Goal: Participate in discussion: Engage in conversation with other users on a specific topic

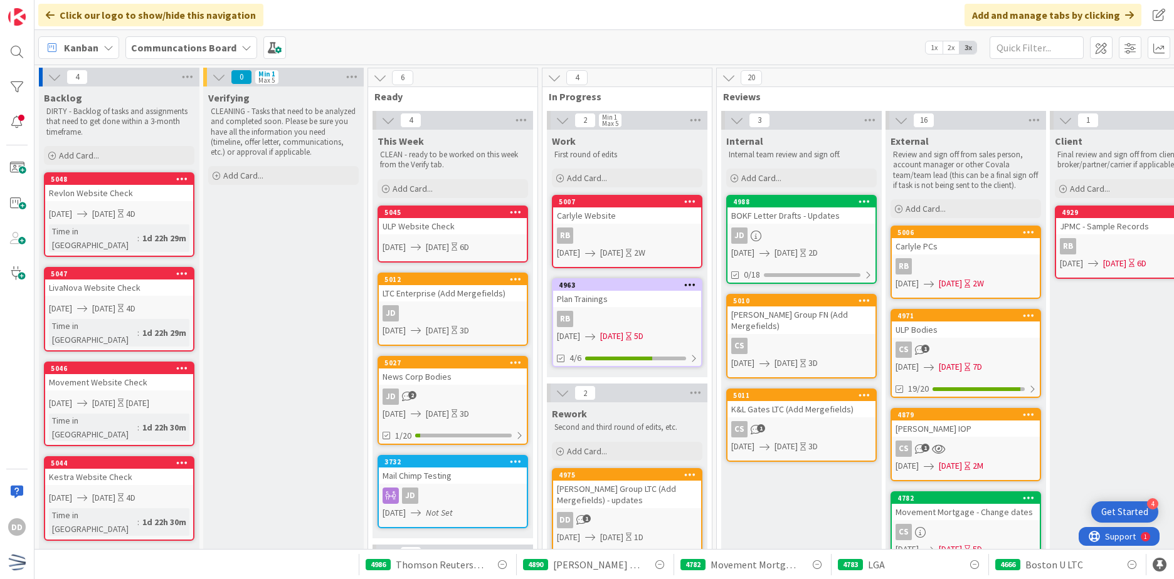
scroll to position [188, 0]
click at [1039, 48] on input "text" at bounding box center [1037, 47] width 94 height 23
type input "wcm"
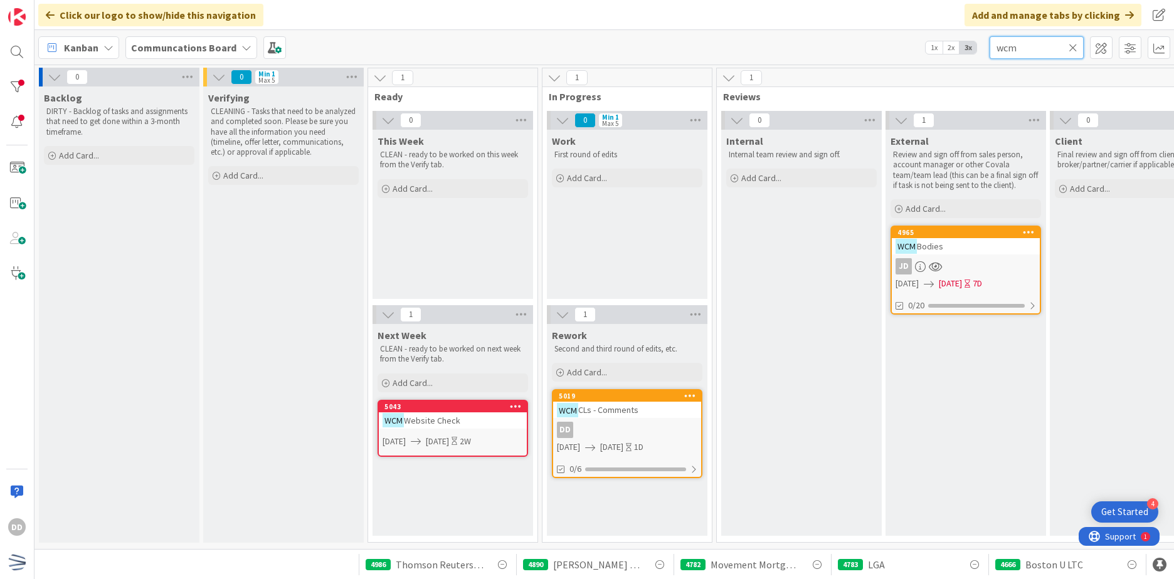
click at [1077, 46] on div "wcm" at bounding box center [1037, 47] width 94 height 23
click at [1071, 44] on icon at bounding box center [1073, 47] width 9 height 11
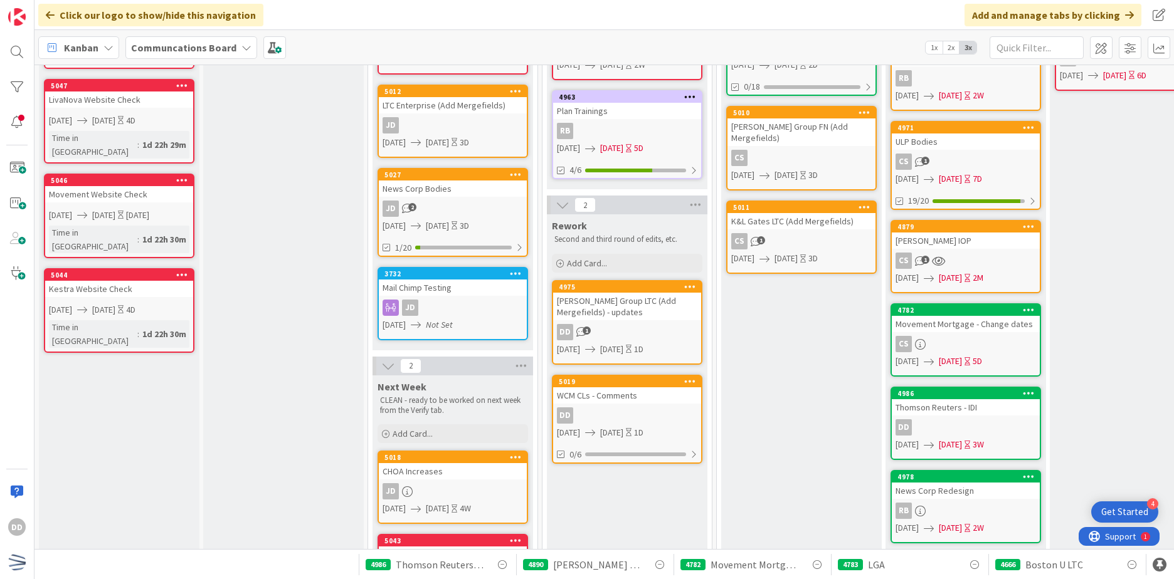
click at [1144, 255] on div "Client Final review and sign off from client or broker/partner/carrier if appli…" at bounding box center [1130, 445] width 161 height 1007
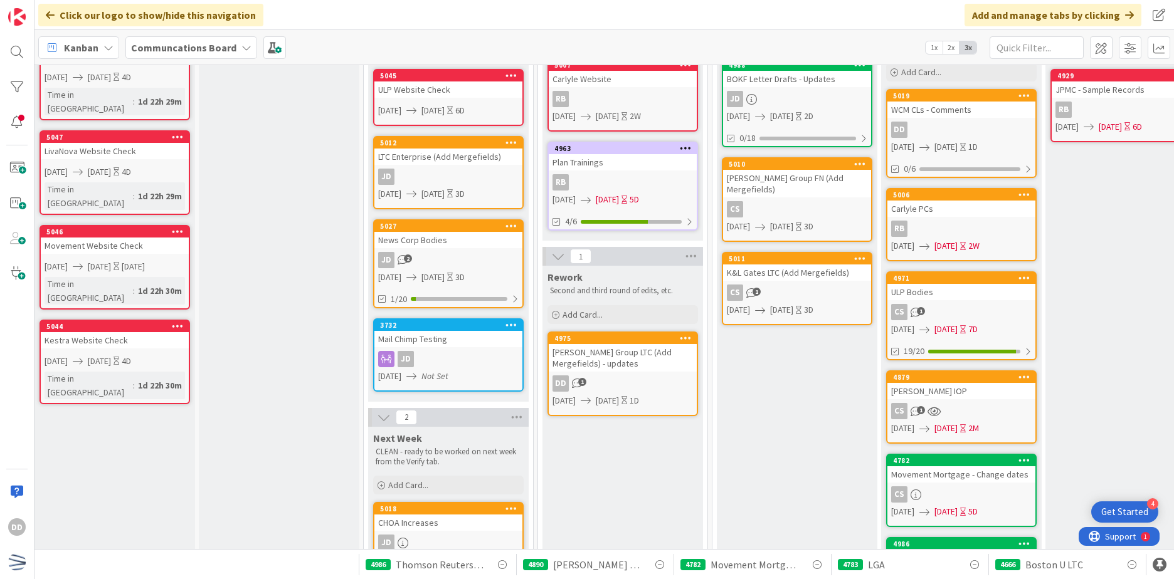
scroll to position [125, 4]
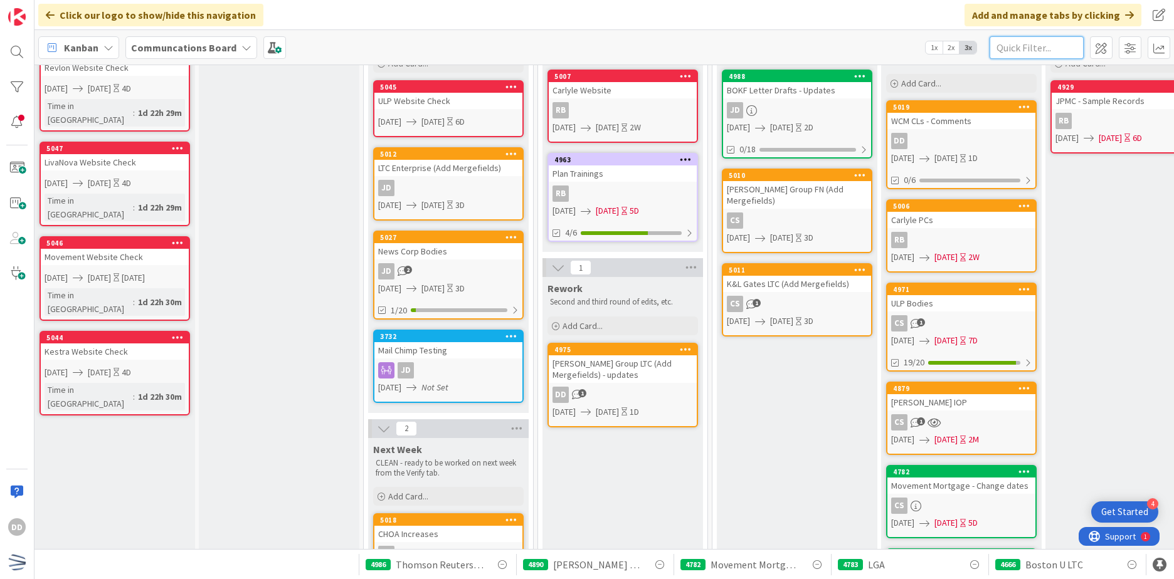
click at [1039, 58] on input "text" at bounding box center [1037, 47] width 94 height 23
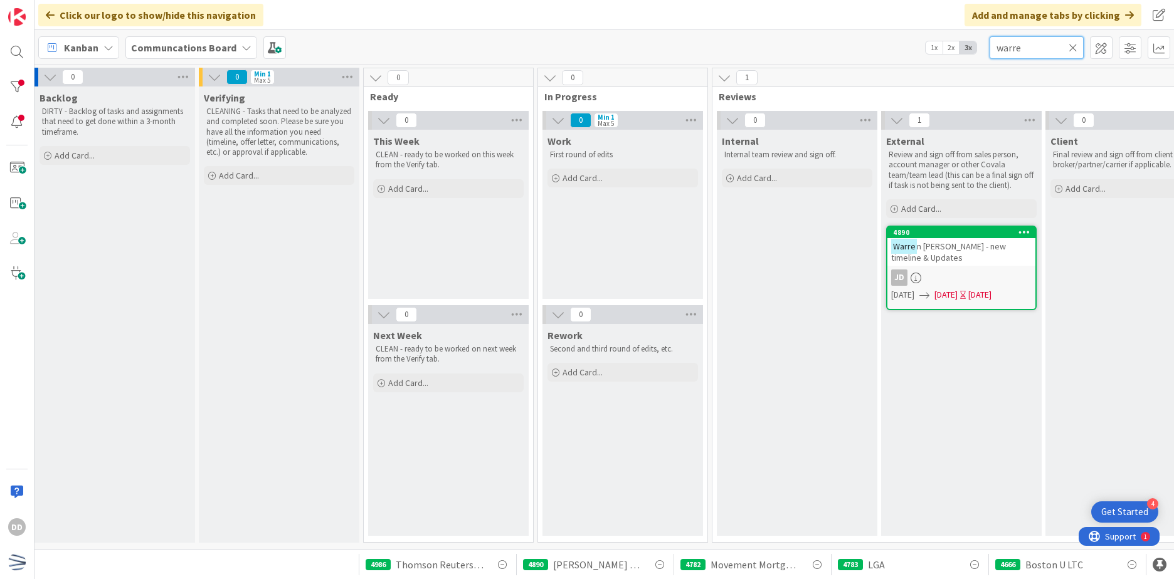
scroll to position [4, 4]
type input "warre"
click at [998, 245] on span "n [PERSON_NAME] - new timeline & Updates" at bounding box center [948, 252] width 115 height 23
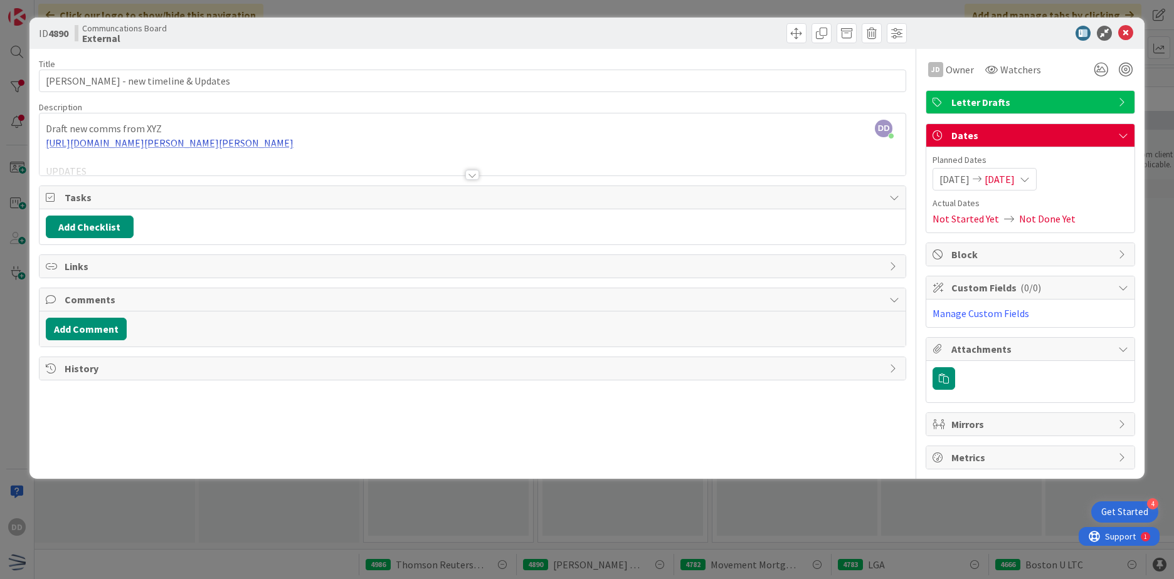
click at [475, 171] on div at bounding box center [472, 175] width 14 height 10
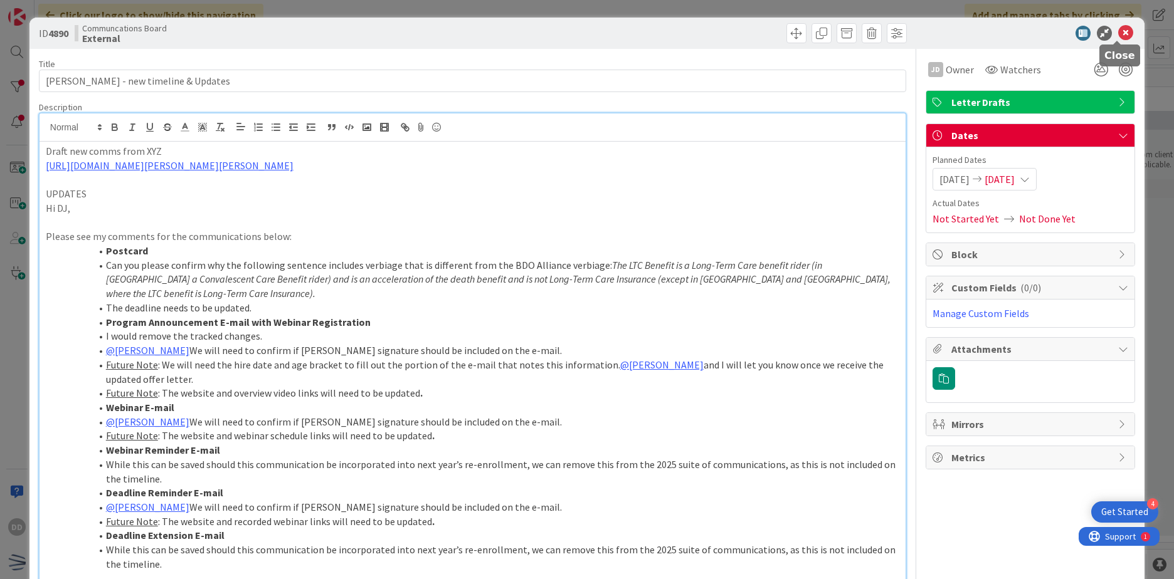
click at [1123, 30] on icon at bounding box center [1125, 33] width 15 height 15
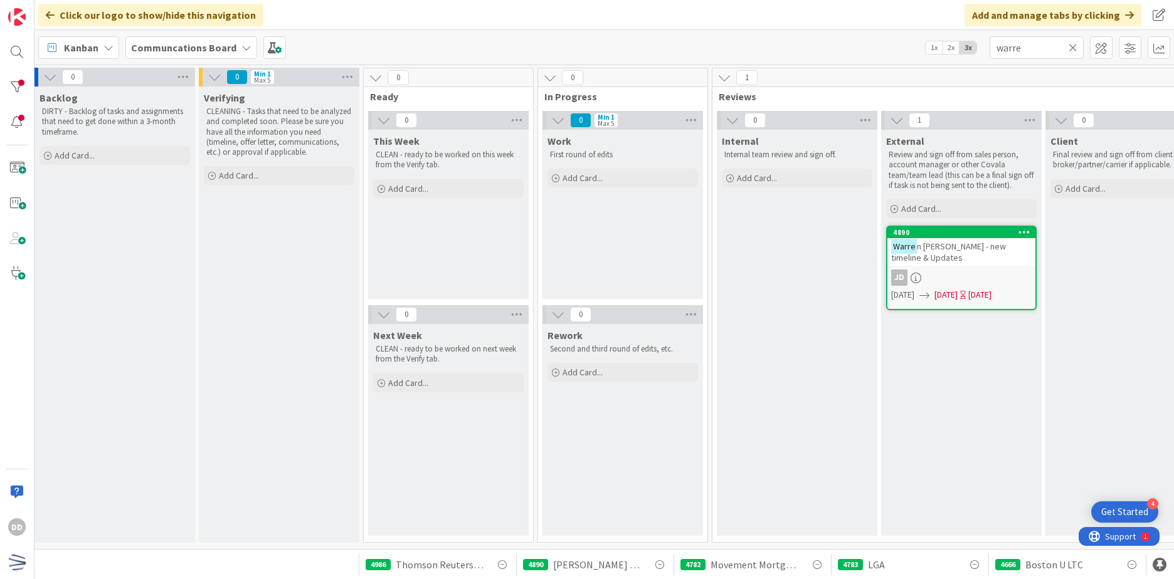
click at [986, 273] on div "JD" at bounding box center [961, 278] width 148 height 16
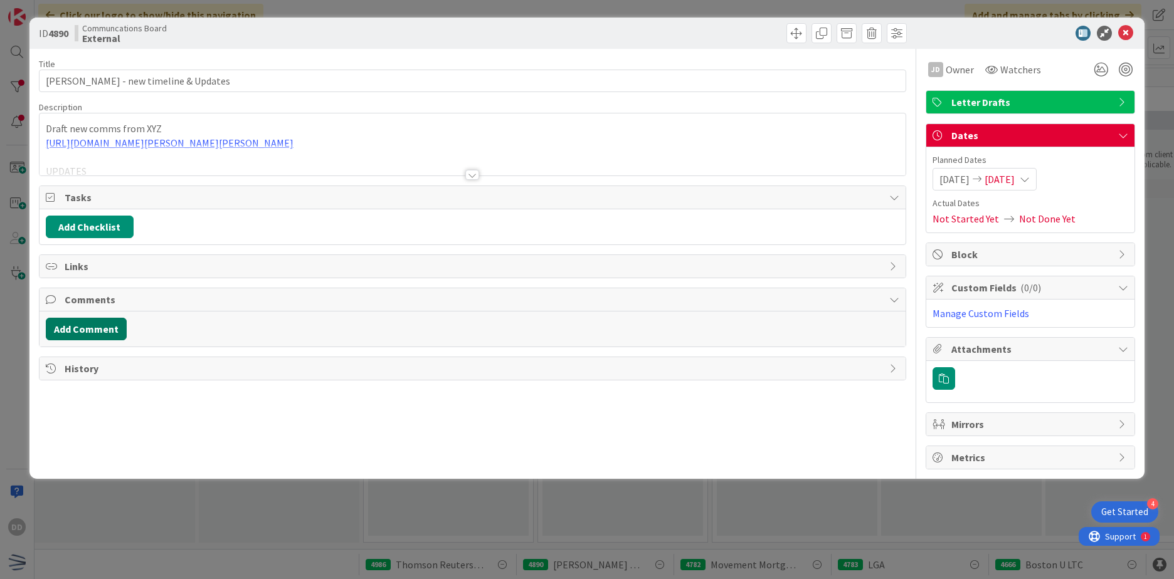
click at [104, 332] on button "Add Comment" at bounding box center [86, 329] width 81 height 23
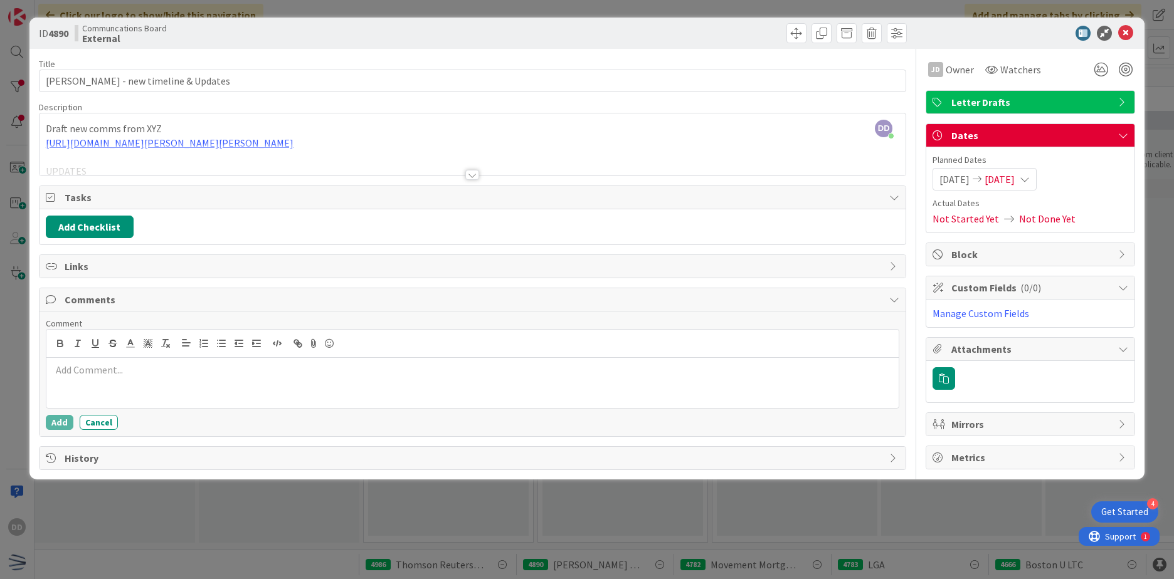
click at [137, 394] on div at bounding box center [472, 383] width 852 height 50
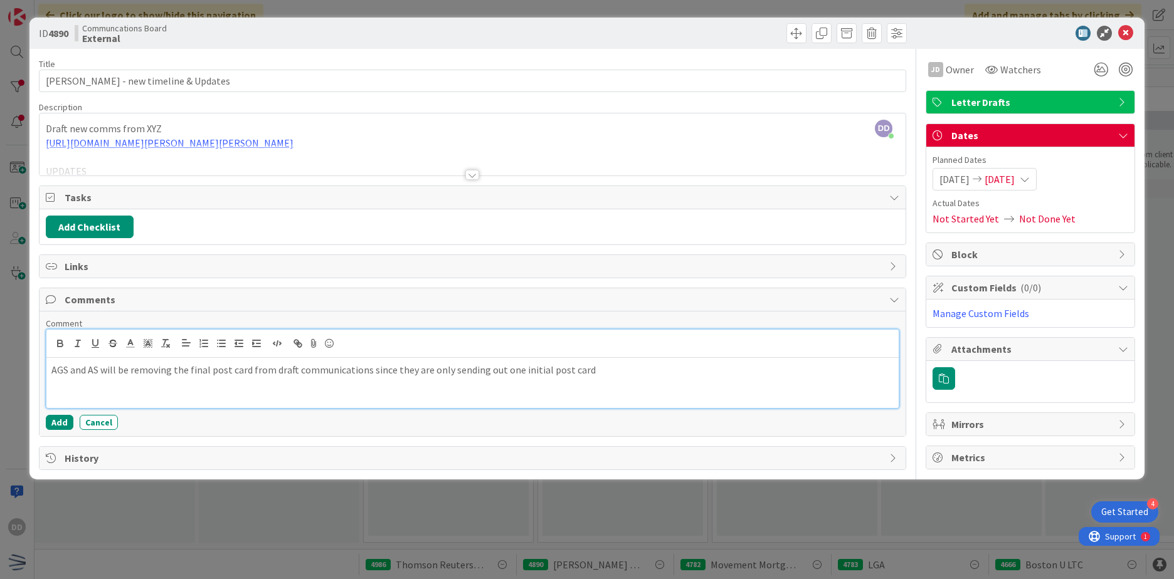
click at [615, 373] on p "AGS and AS will be removing the final post card from draft communications since…" at bounding box center [472, 370] width 842 height 14
click at [714, 393] on div "AGS and AS will be removing the final post card from draft communications since…" at bounding box center [472, 383] width 852 height 50
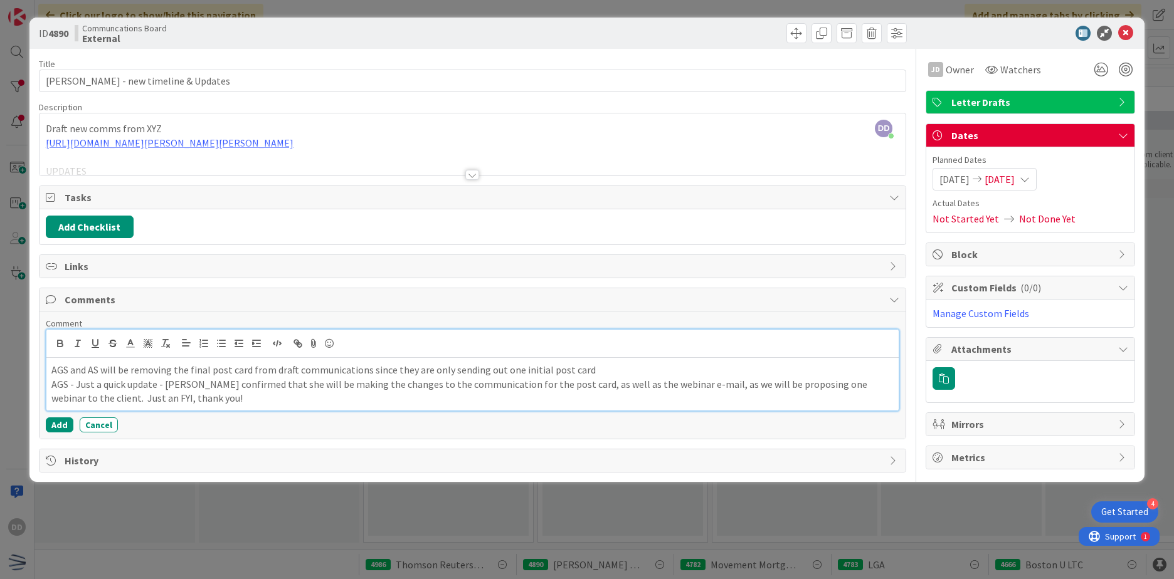
click at [78, 386] on p "AGS - Just a quick update - [PERSON_NAME] confirmed that she will be making the…" at bounding box center [472, 392] width 842 height 28
click at [71, 386] on p "AGS - "Just a quick update - [PERSON_NAME] confirmed that she will be making th…" at bounding box center [472, 392] width 842 height 28
click at [261, 404] on p "AGS: "Just a quick update - [PERSON_NAME] confirmed that she will be making the…" at bounding box center [472, 392] width 842 height 28
click at [1129, 34] on icon at bounding box center [1125, 33] width 15 height 15
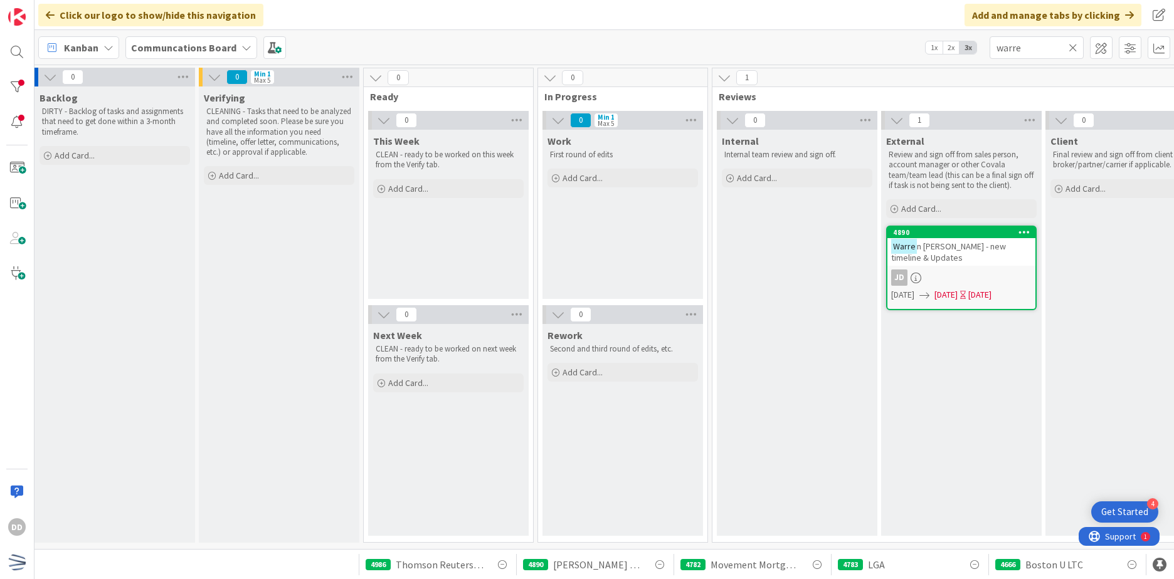
click at [992, 271] on div "JD" at bounding box center [961, 278] width 148 height 16
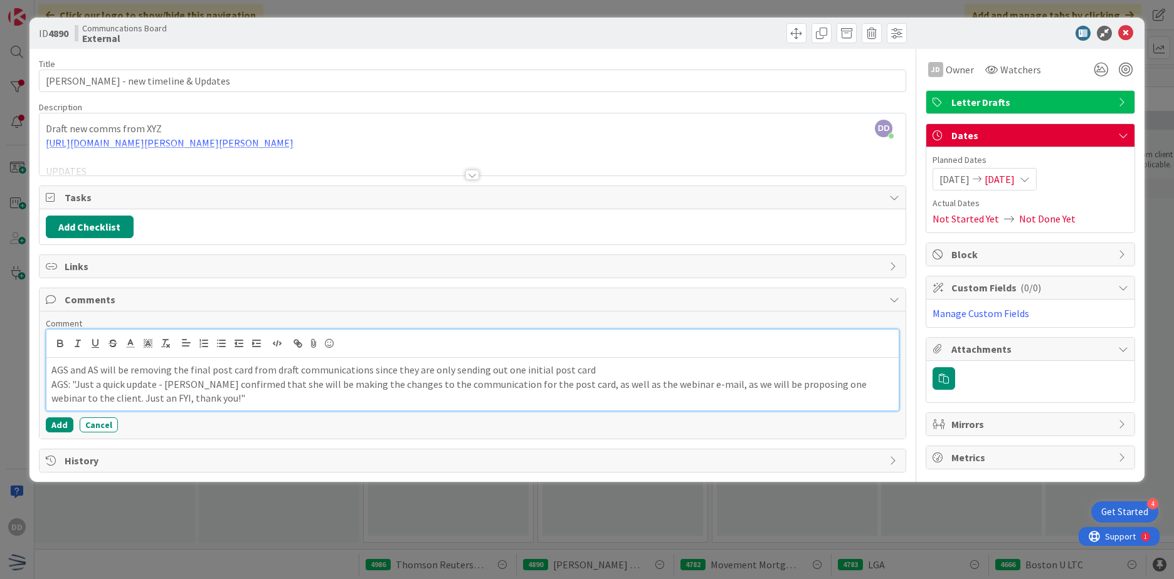
click at [272, 403] on p "AGS: "Just a quick update - [PERSON_NAME] confirmed that she will be making the…" at bounding box center [472, 392] width 842 height 28
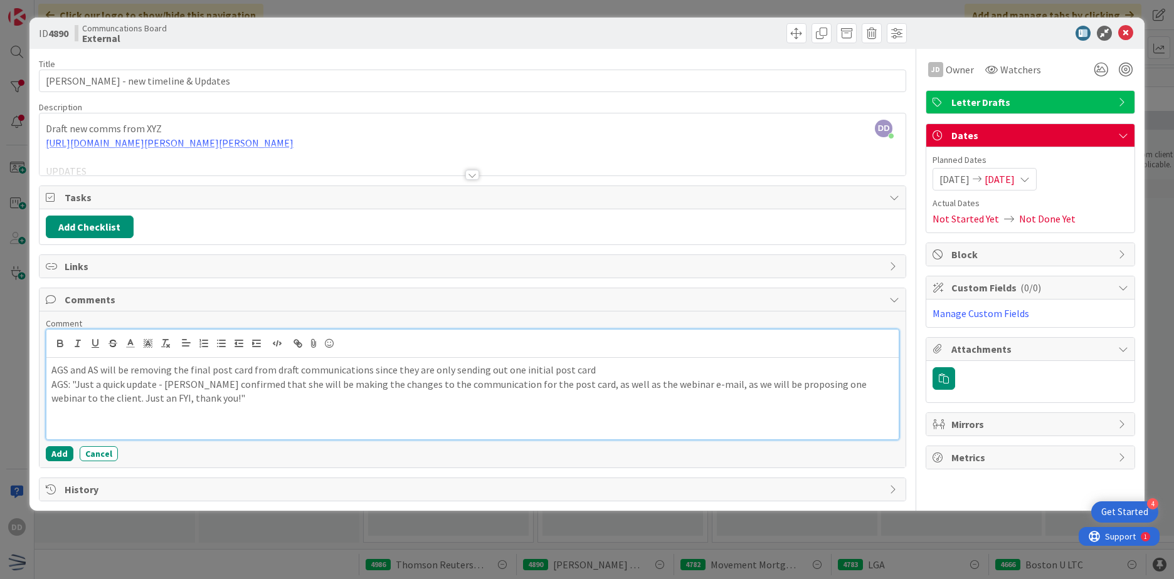
paste div
click at [677, 436] on div "AGS and AS will be removing the final post card from draft communications since…" at bounding box center [472, 399] width 852 height 82
drag, startPoint x: 542, startPoint y: 433, endPoint x: 669, endPoint y: 331, distance: 162.4
click at [542, 433] on p "AGS: We will need for the webinar schedule website to be updated once we confir…" at bounding box center [472, 427] width 842 height 14
click at [1138, 34] on div "ID 4890 Communcations Board External" at bounding box center [586, 33] width 1115 height 31
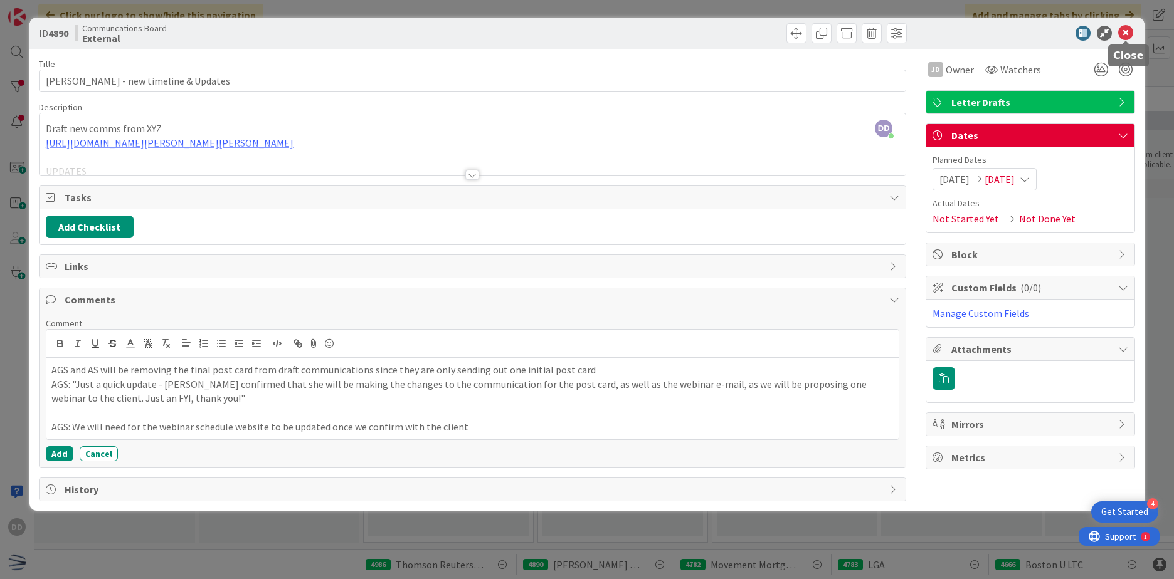
click at [1129, 36] on icon at bounding box center [1125, 33] width 15 height 15
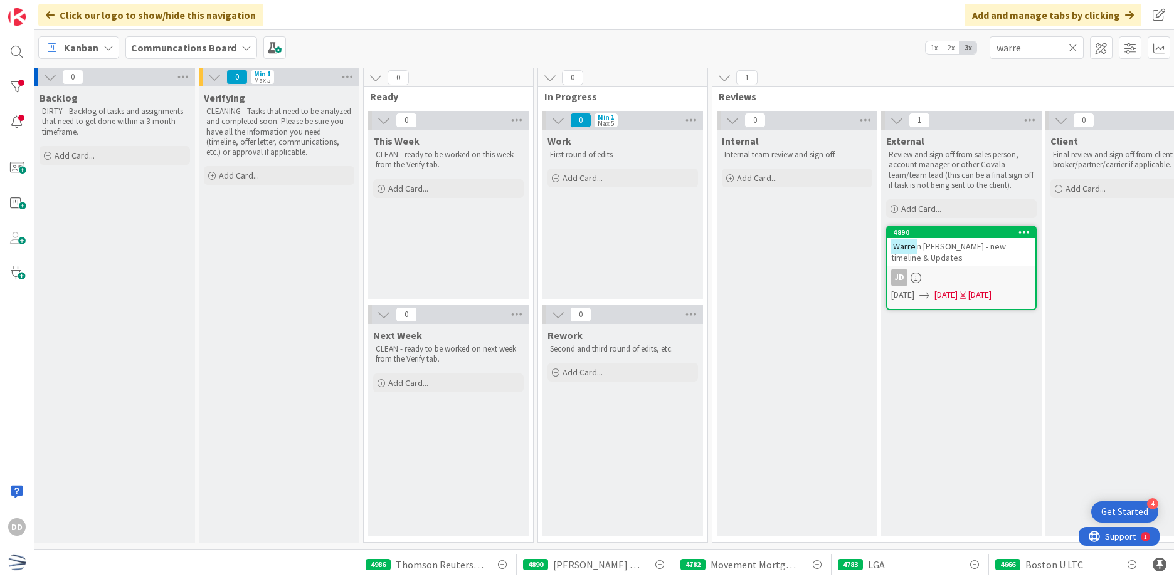
click at [979, 262] on link "[STREET_ADDRESS][PERSON_NAME] - new timeline & Updates JD [DATE] [DATE] [DATE]" at bounding box center [961, 268] width 151 height 85
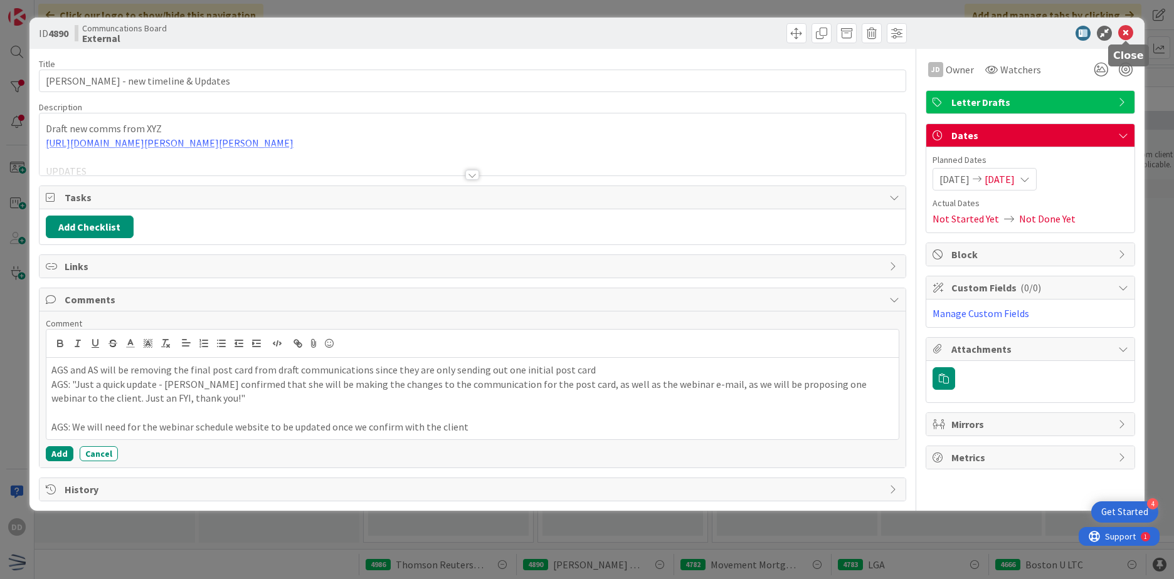
click at [1132, 29] on icon at bounding box center [1125, 33] width 15 height 15
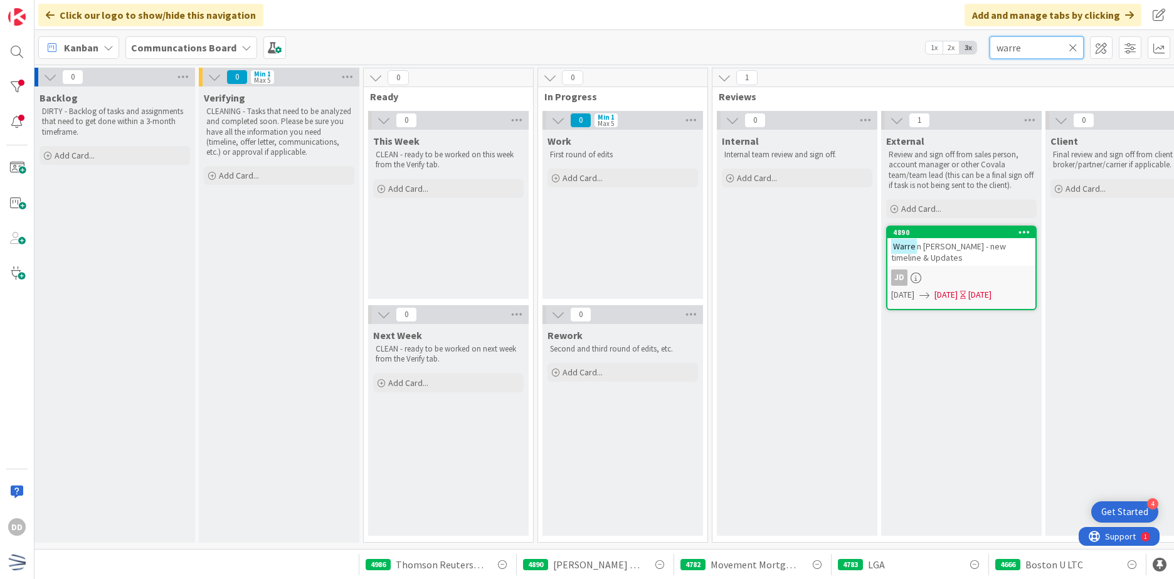
click at [1077, 49] on input "warre" at bounding box center [1037, 47] width 94 height 23
click at [1072, 48] on icon at bounding box center [1073, 47] width 9 height 11
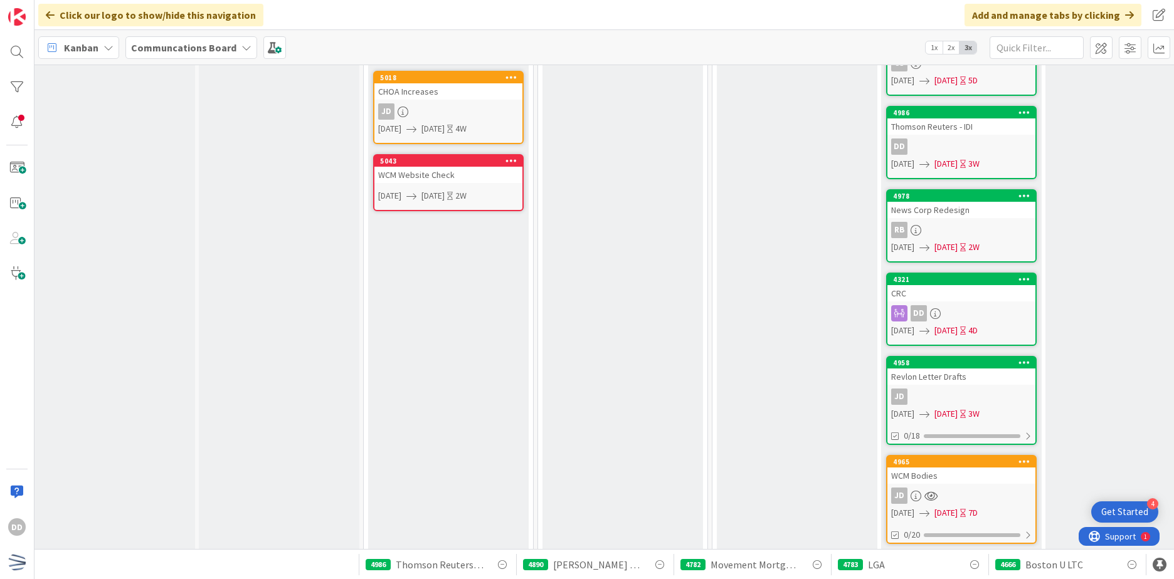
scroll to position [626, 4]
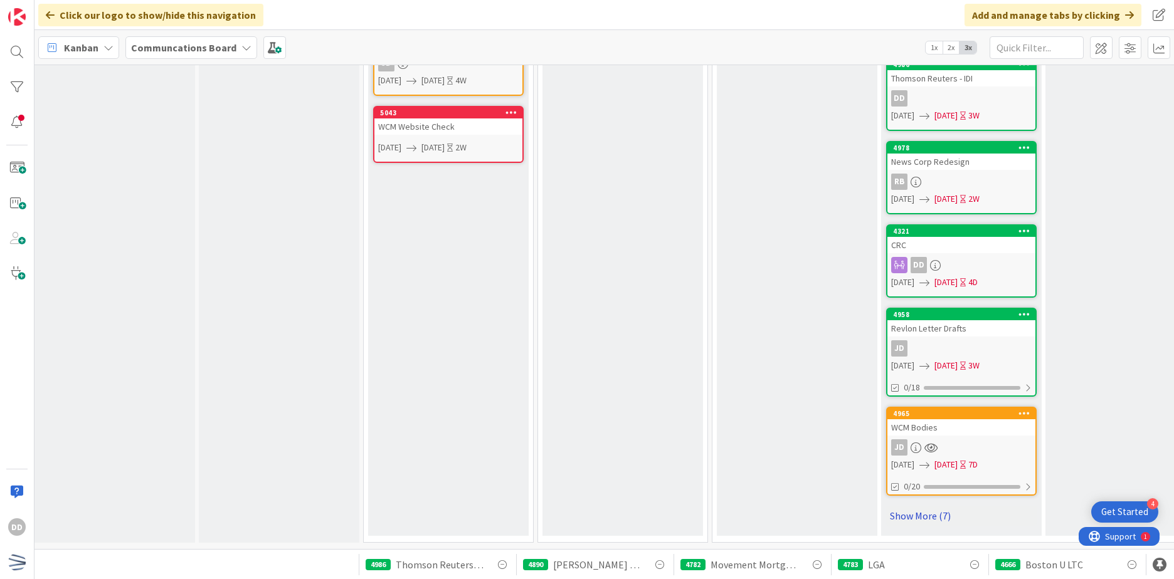
click at [905, 506] on link "Show More (7)" at bounding box center [961, 516] width 151 height 20
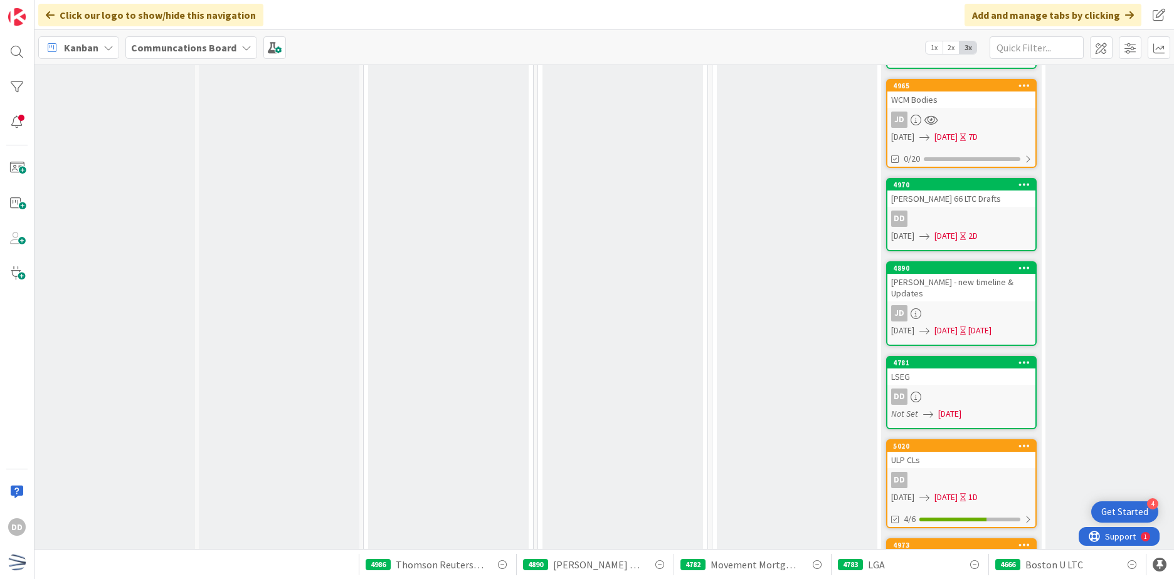
scroll to position [941, 4]
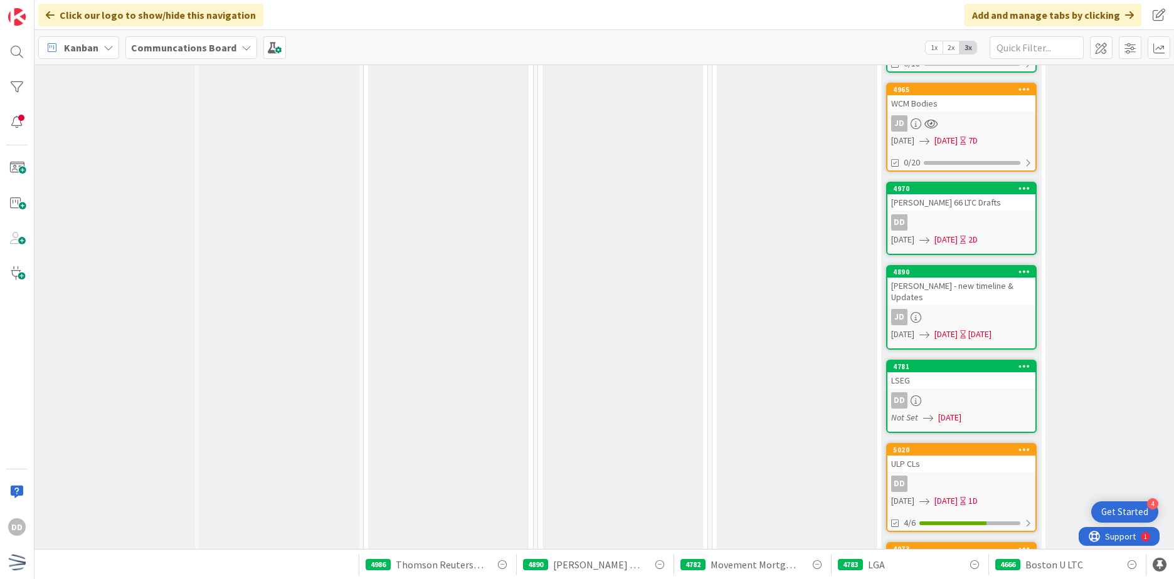
click at [1003, 297] on div "[PERSON_NAME] - new timeline & Updates" at bounding box center [961, 292] width 148 height 28
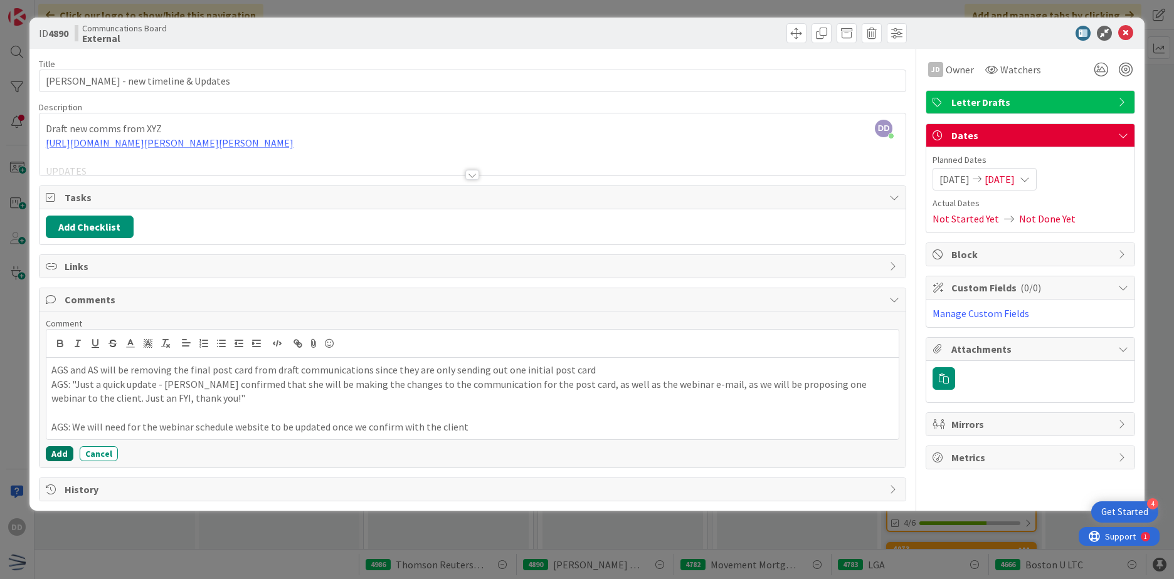
click at [48, 453] on button "Add" at bounding box center [60, 454] width 28 height 15
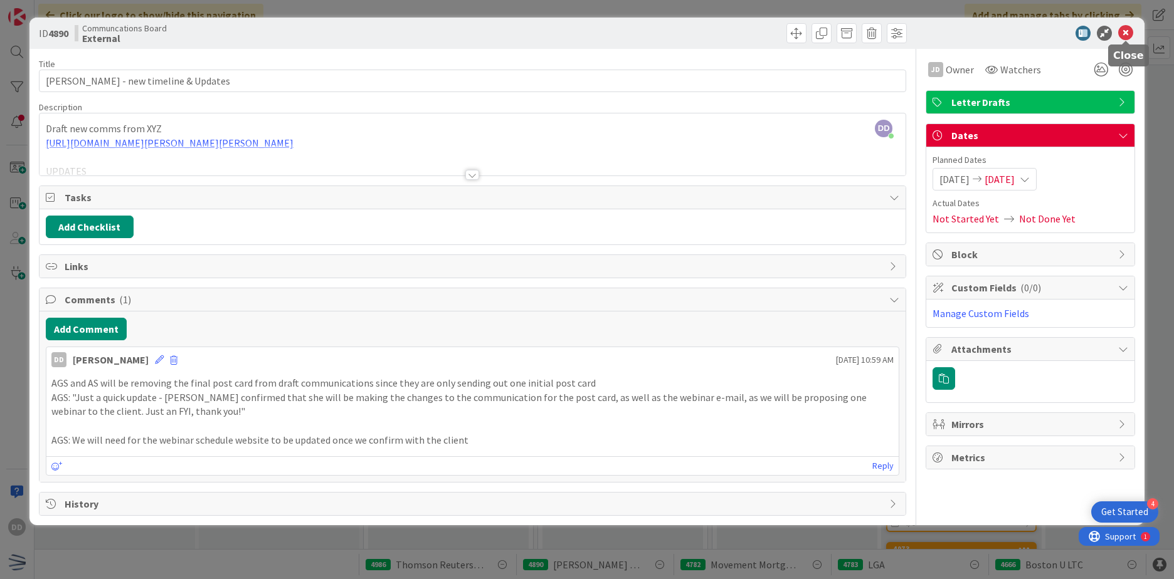
click at [1128, 37] on icon at bounding box center [1125, 33] width 15 height 15
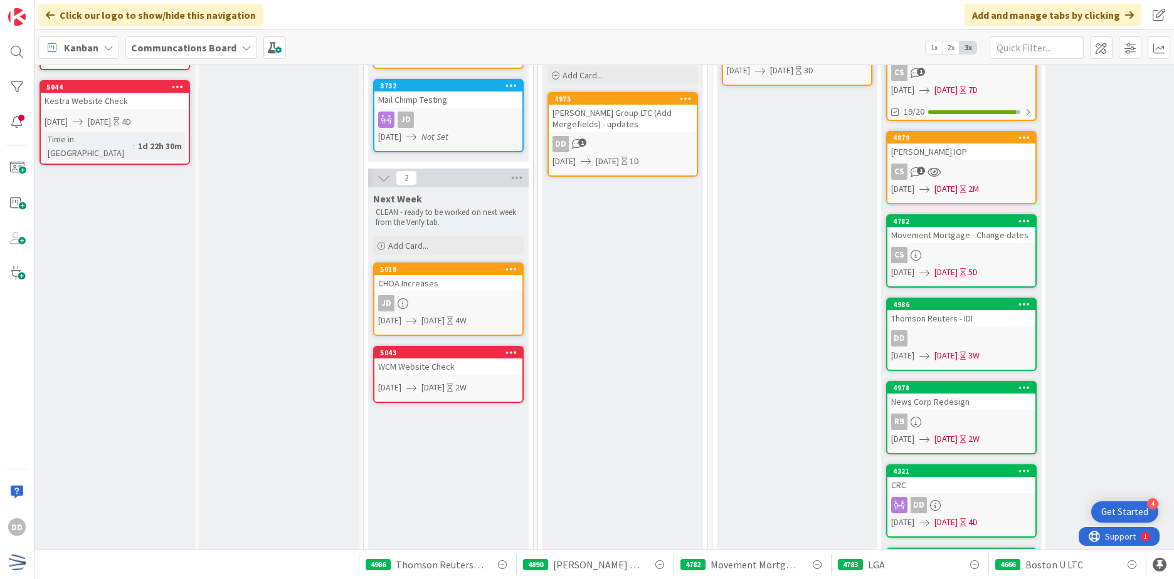
scroll to position [0, 4]
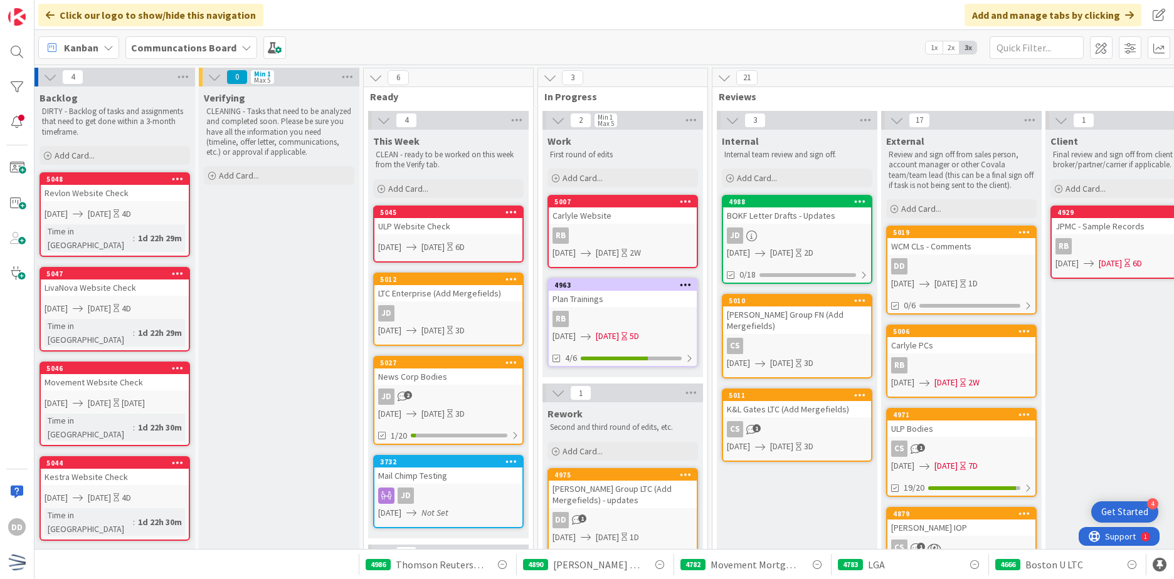
click at [761, 421] on div "CS 1" at bounding box center [797, 429] width 148 height 16
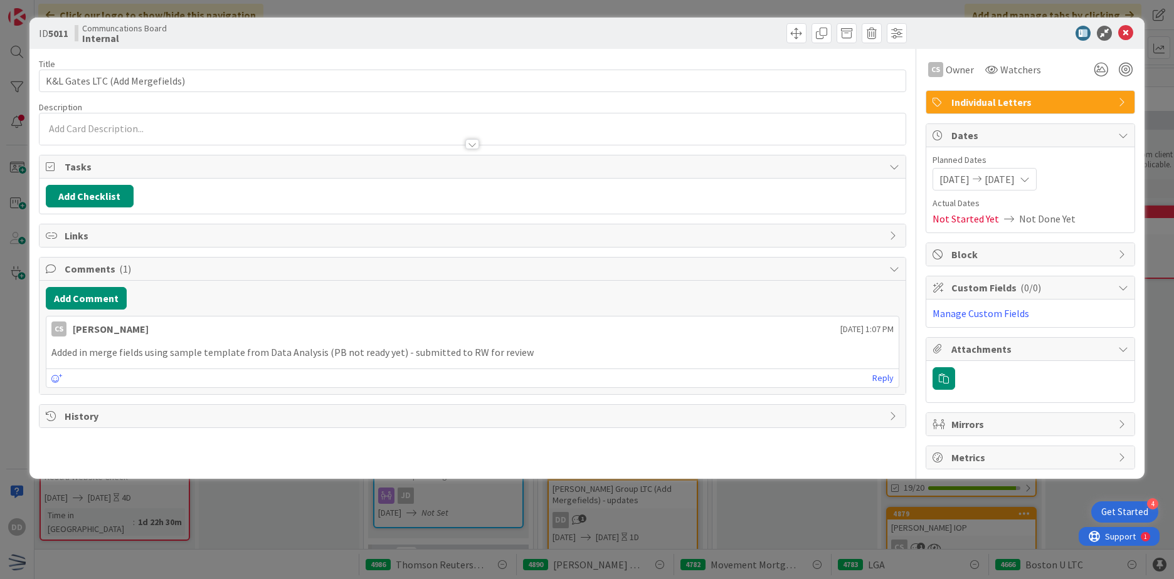
click at [127, 352] on p "Added in merge fields using sample template from Data Analysis (PB not ready ye…" at bounding box center [472, 353] width 842 height 14
click at [1128, 37] on icon at bounding box center [1125, 33] width 15 height 15
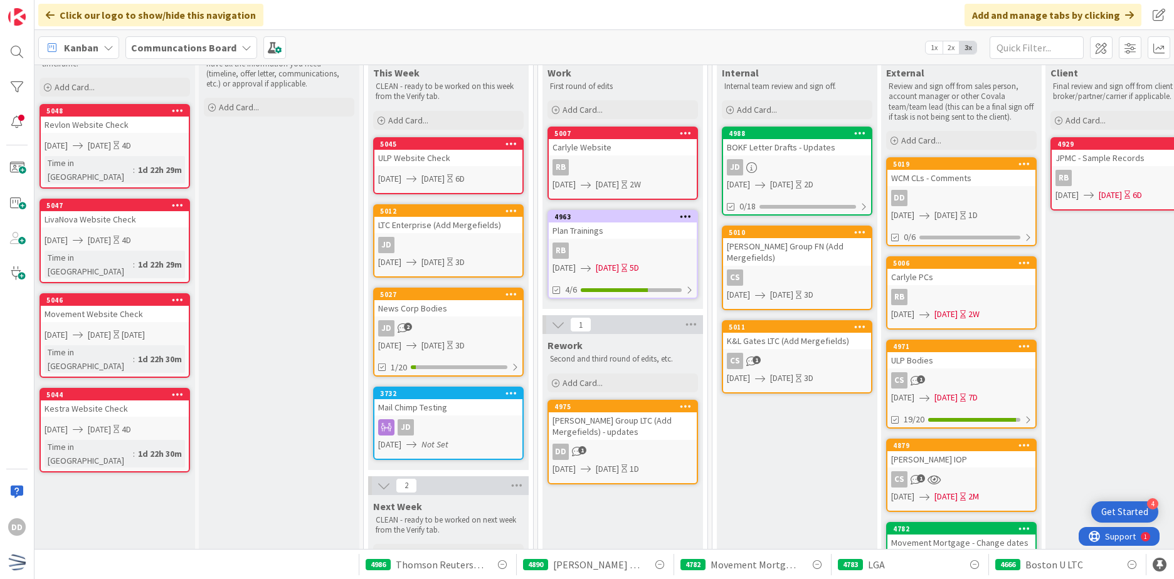
scroll to position [0, 4]
